Goal: Task Accomplishment & Management: Complete application form

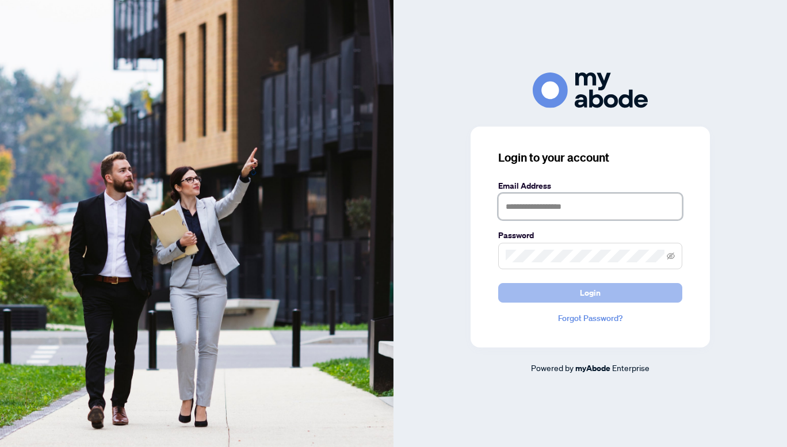
type input "**********"
click at [567, 286] on button "Login" at bounding box center [590, 293] width 184 height 20
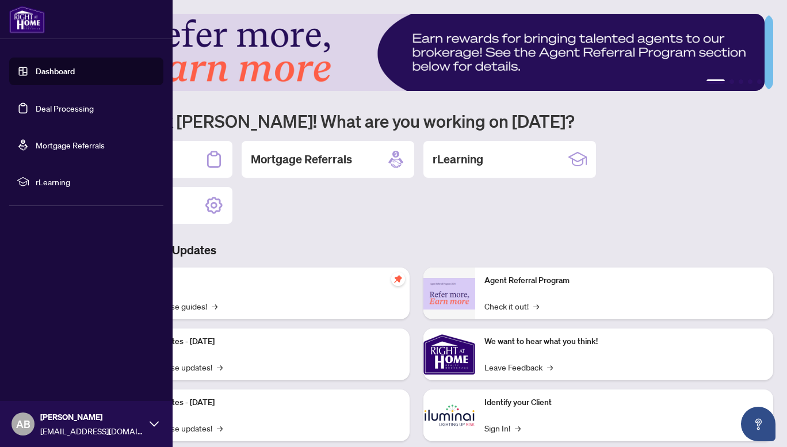
click at [63, 107] on link "Deal Processing" at bounding box center [65, 108] width 58 height 10
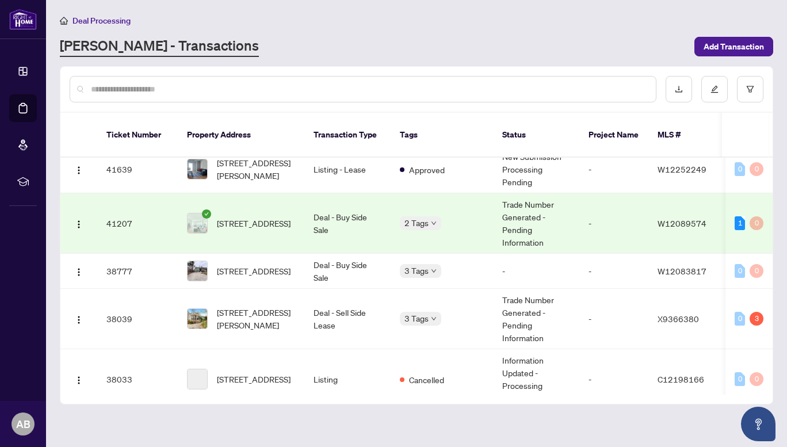
scroll to position [375, 0]
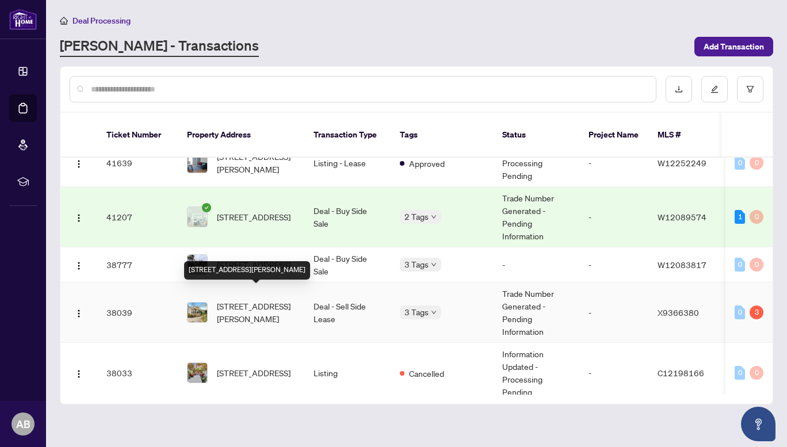
click at [269, 302] on span "[STREET_ADDRESS][PERSON_NAME]" at bounding box center [256, 312] width 78 height 25
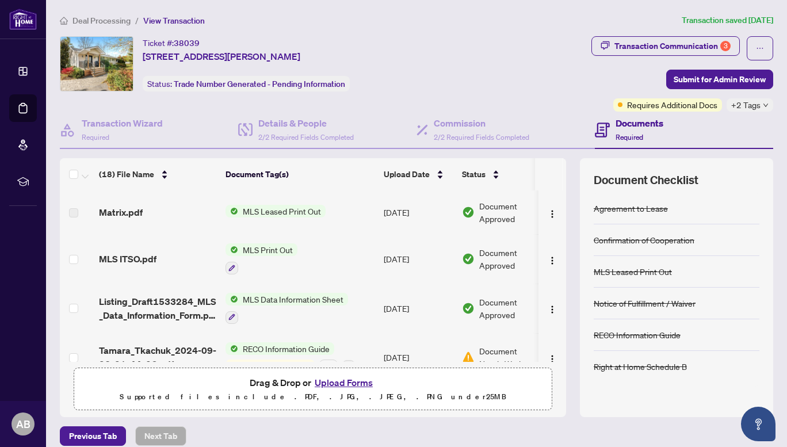
click at [331, 384] on button "Upload Forms" at bounding box center [343, 382] width 65 height 15
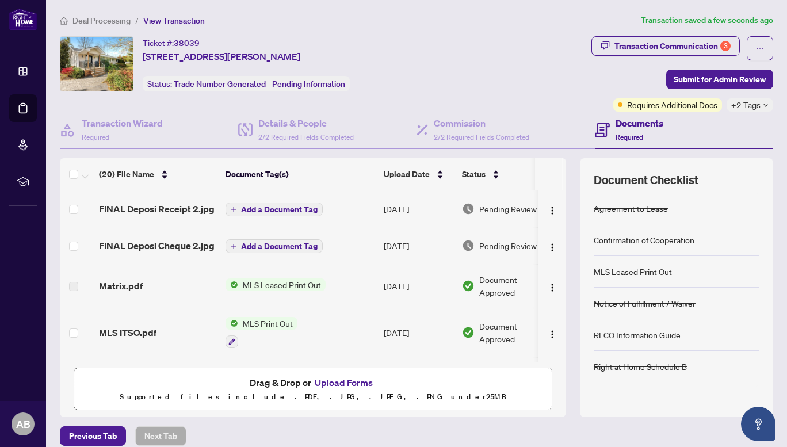
click at [279, 242] on span "Add a Document Tag" at bounding box center [279, 246] width 77 height 8
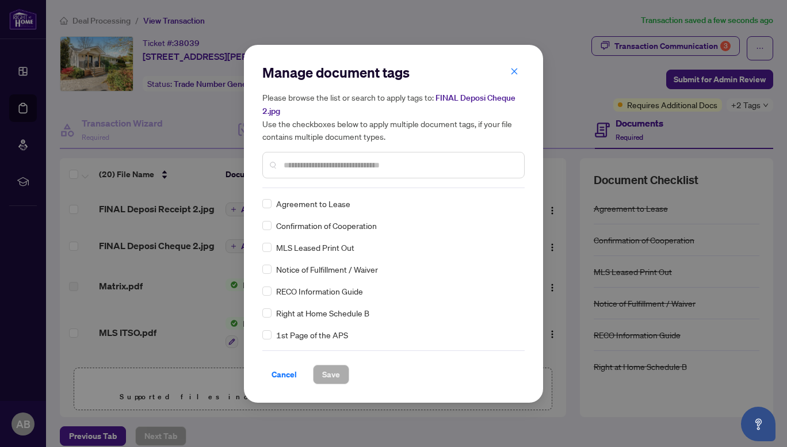
click at [326, 166] on input "text" at bounding box center [399, 165] width 231 height 13
type input "*******"
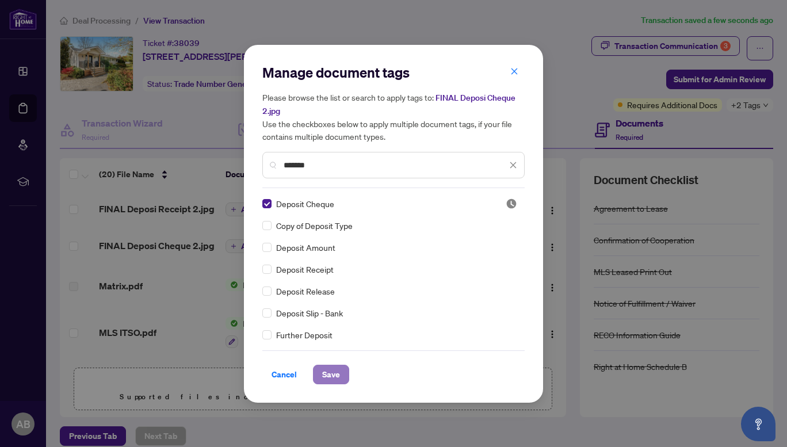
click at [324, 372] on span "Save" at bounding box center [331, 374] width 18 height 18
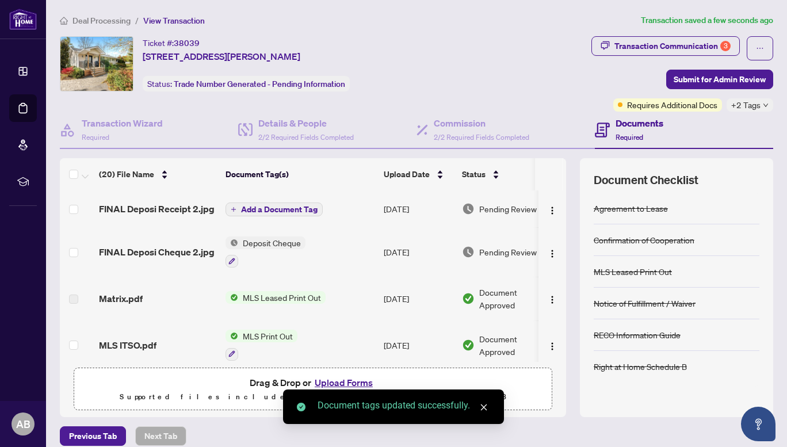
click at [293, 211] on span "Add a Document Tag" at bounding box center [279, 209] width 77 height 8
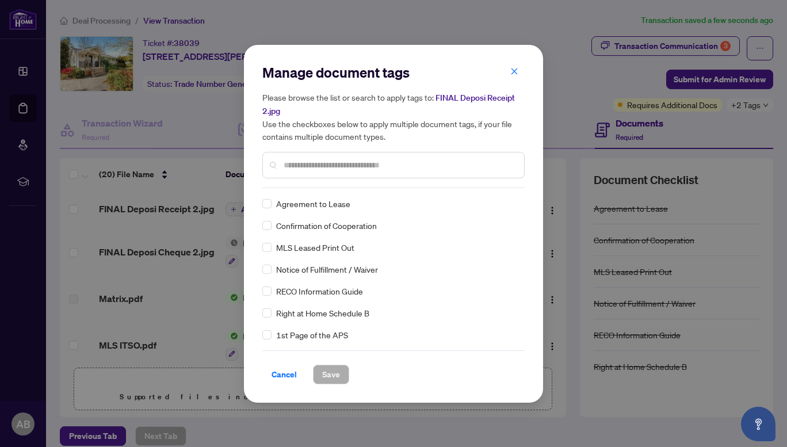
click at [311, 167] on input "text" at bounding box center [399, 165] width 231 height 13
type input "*******"
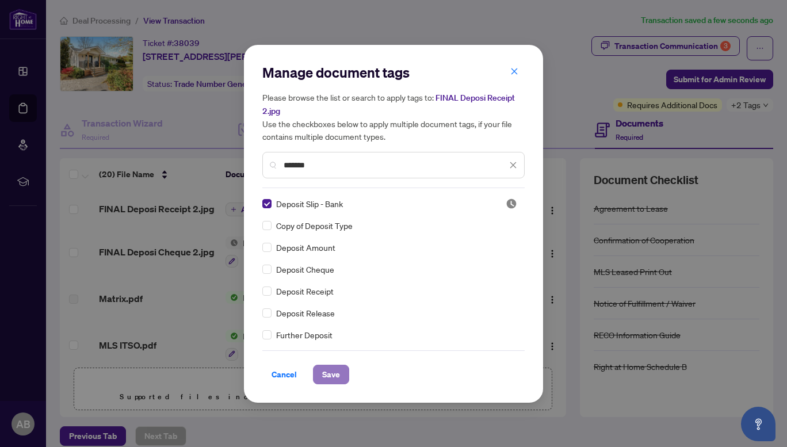
click at [327, 375] on span "Save" at bounding box center [331, 374] width 18 height 18
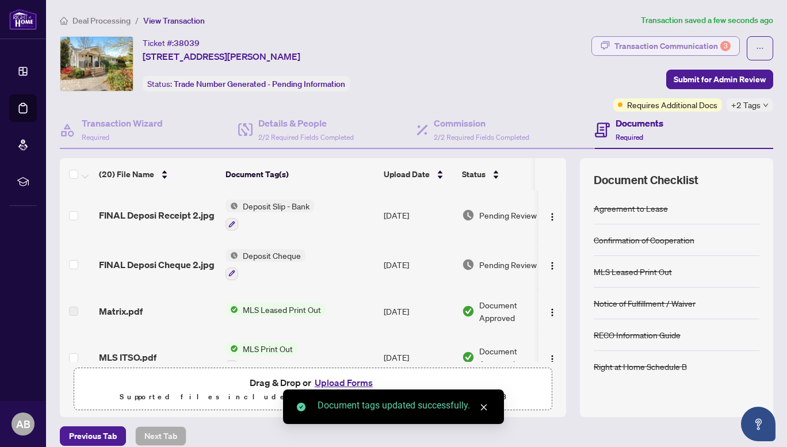
click at [646, 49] on div "Transaction Communication 3" at bounding box center [673, 46] width 116 height 18
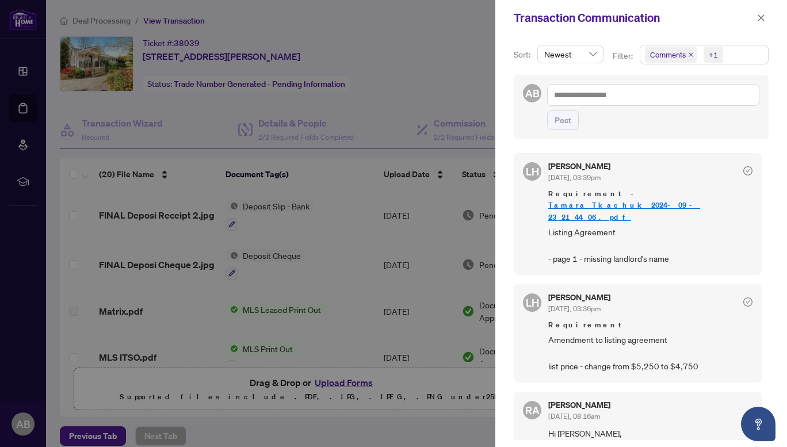
click at [737, 31] on div "Transaction Communication" at bounding box center [641, 18] width 292 height 36
click at [764, 18] on icon "close" at bounding box center [761, 18] width 8 height 8
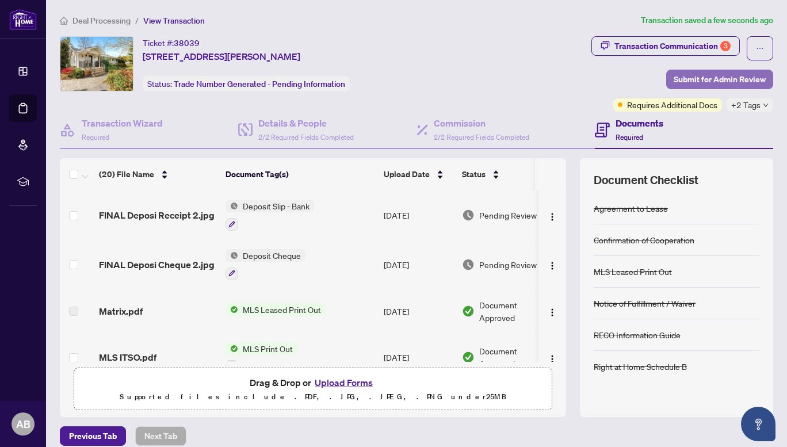
click at [707, 78] on span "Submit for Admin Review" at bounding box center [720, 79] width 92 height 18
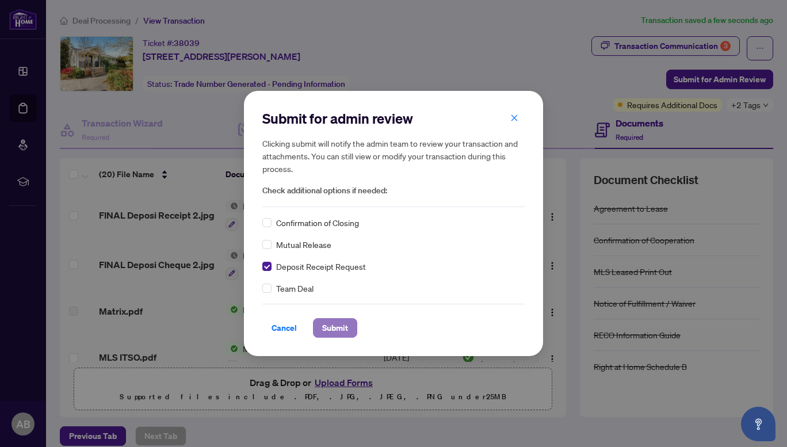
click at [338, 332] on span "Submit" at bounding box center [335, 328] width 26 height 18
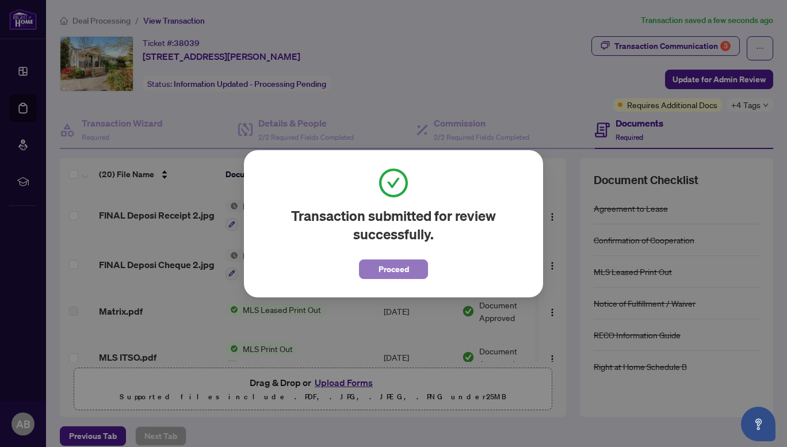
click at [384, 273] on span "Proceed" at bounding box center [394, 269] width 30 height 18
